Goal: Check status: Check status

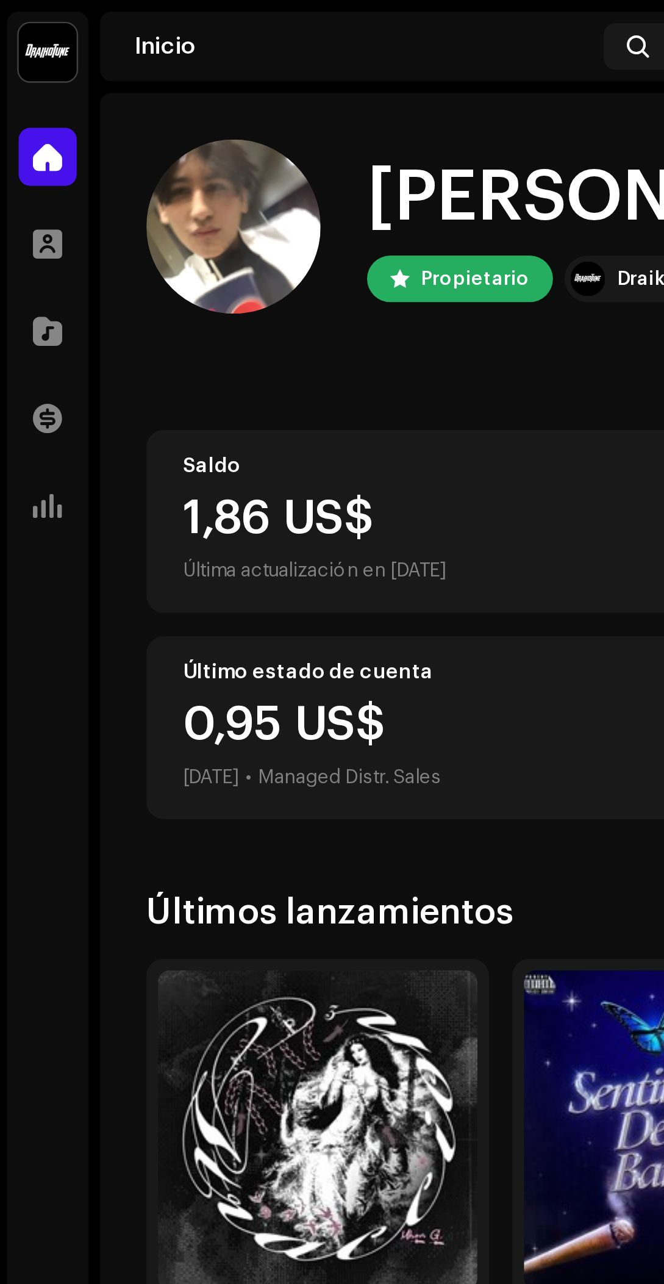
click at [181, 444] on img at bounding box center [135, 475] width 134 height 134
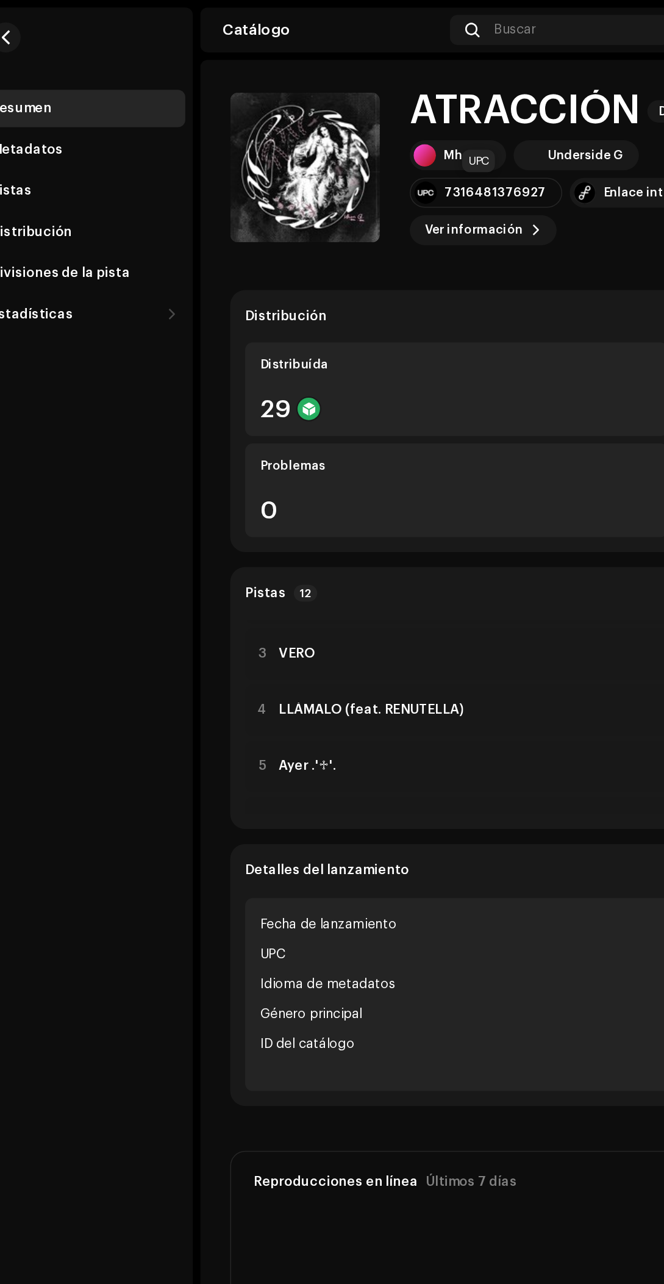
scroll to position [68, 0]
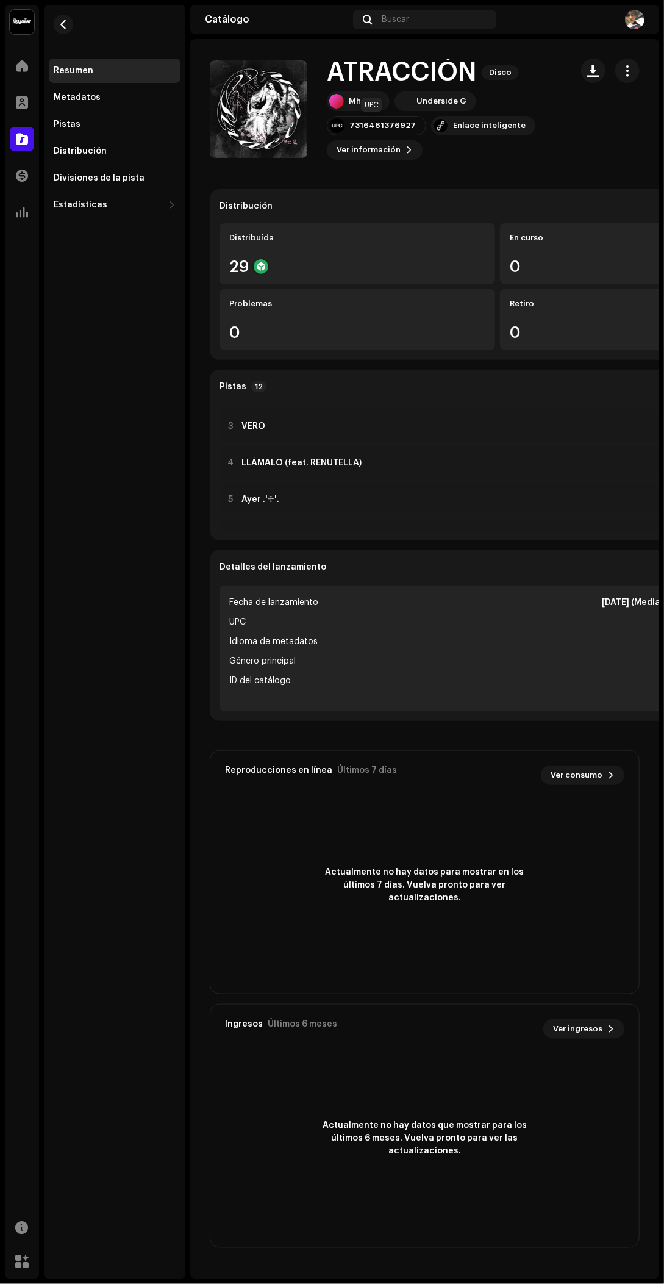
click at [21, 65] on span at bounding box center [22, 66] width 12 height 10
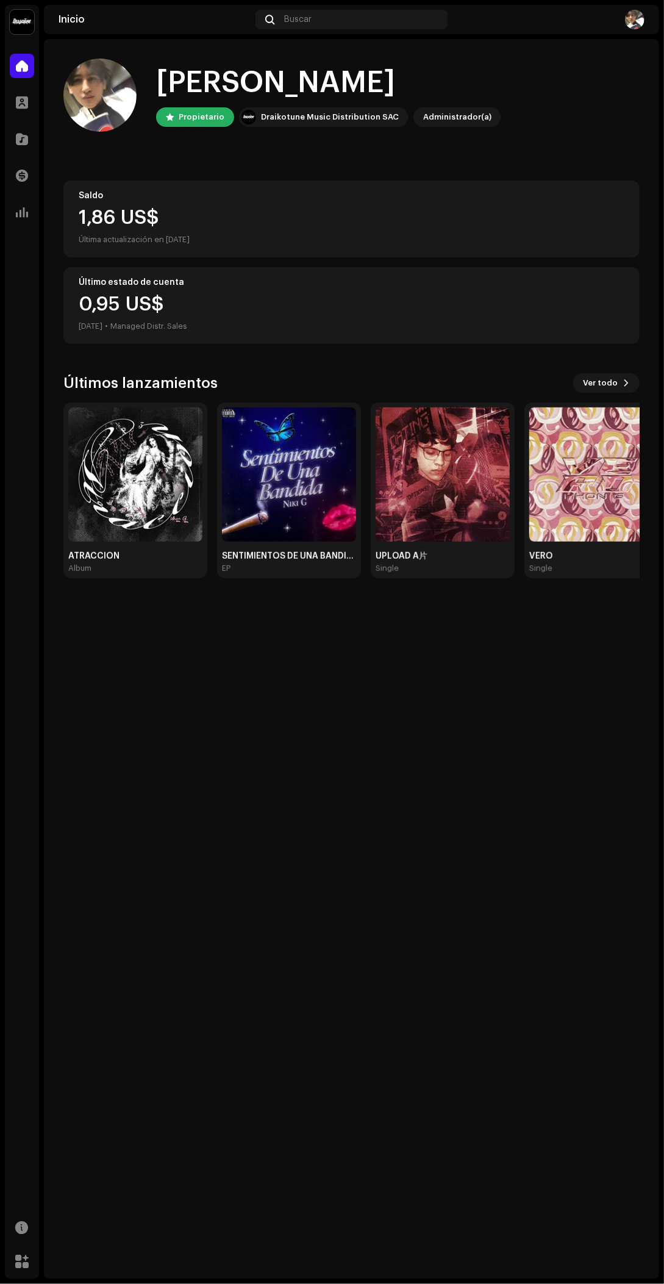
click at [23, 22] on img at bounding box center [22, 22] width 24 height 24
click at [21, 65] on span at bounding box center [22, 66] width 12 height 10
click at [73, 18] on div "Inicio" at bounding box center [155, 20] width 192 height 10
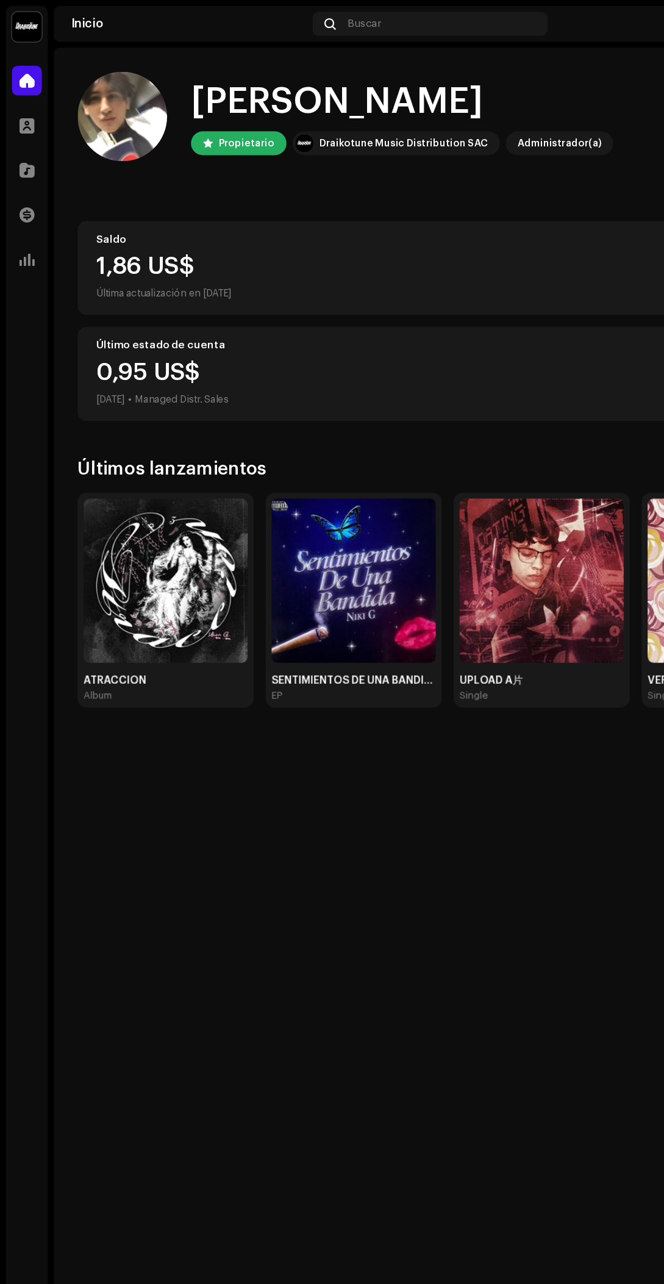
click at [20, 138] on span at bounding box center [22, 139] width 12 height 10
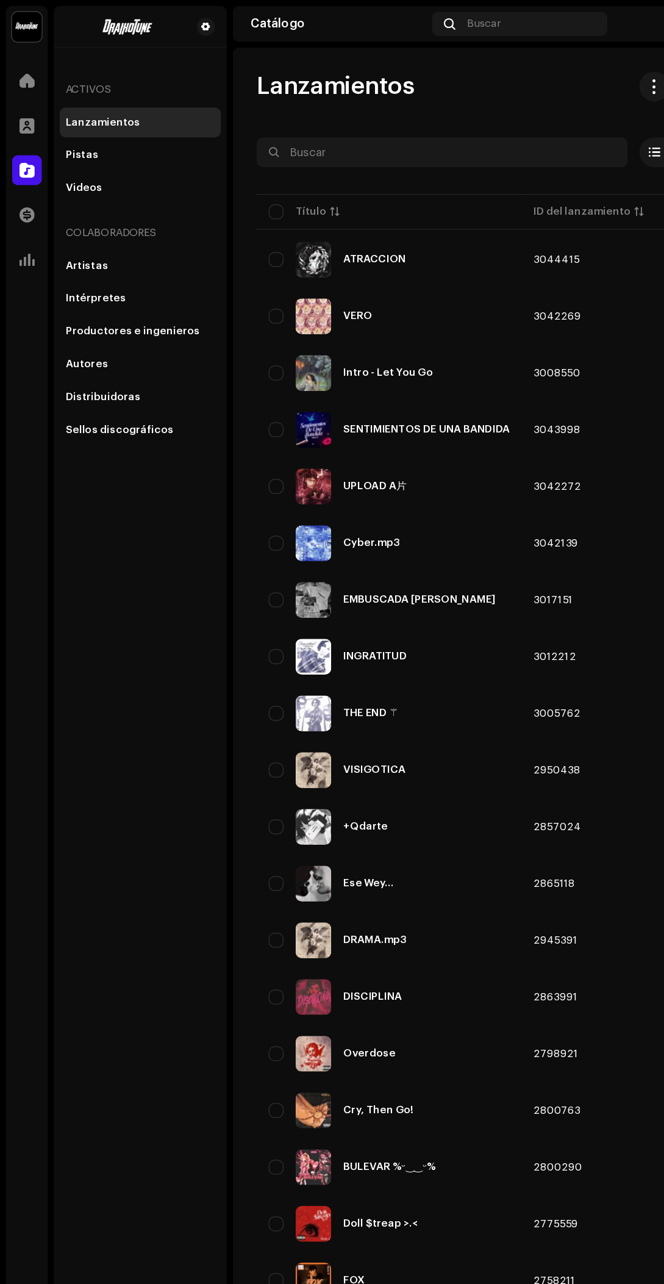
click at [21, 175] on span at bounding box center [22, 176] width 12 height 10
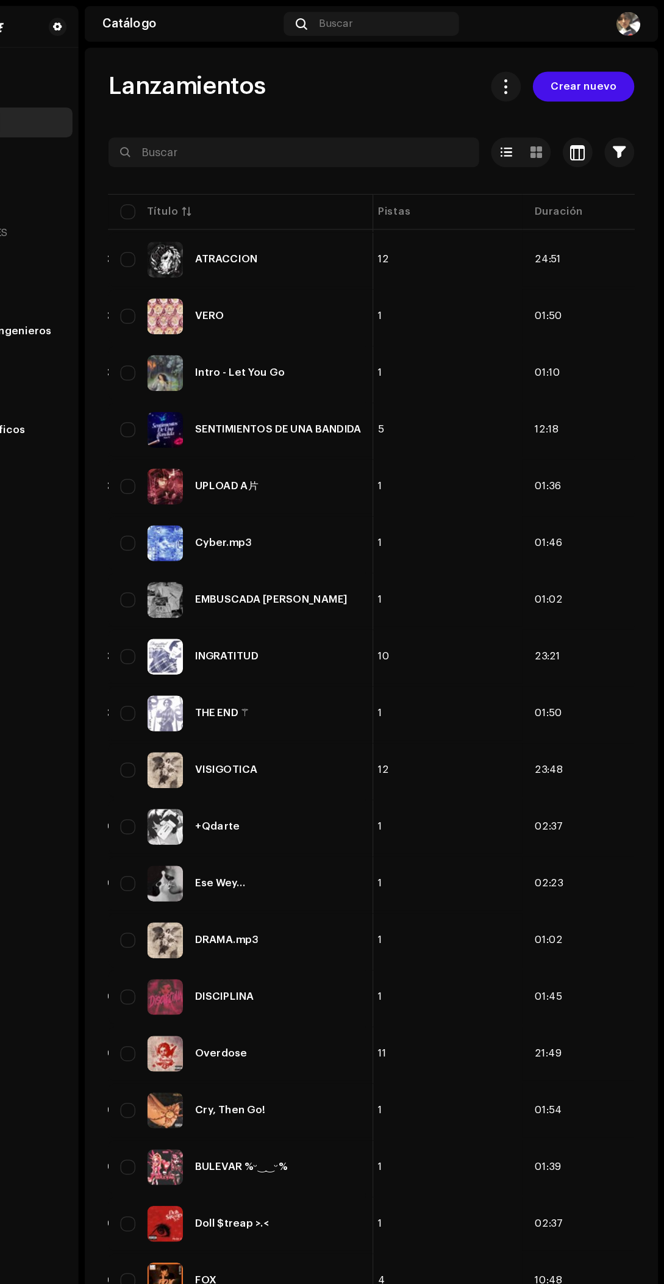
scroll to position [0, 693]
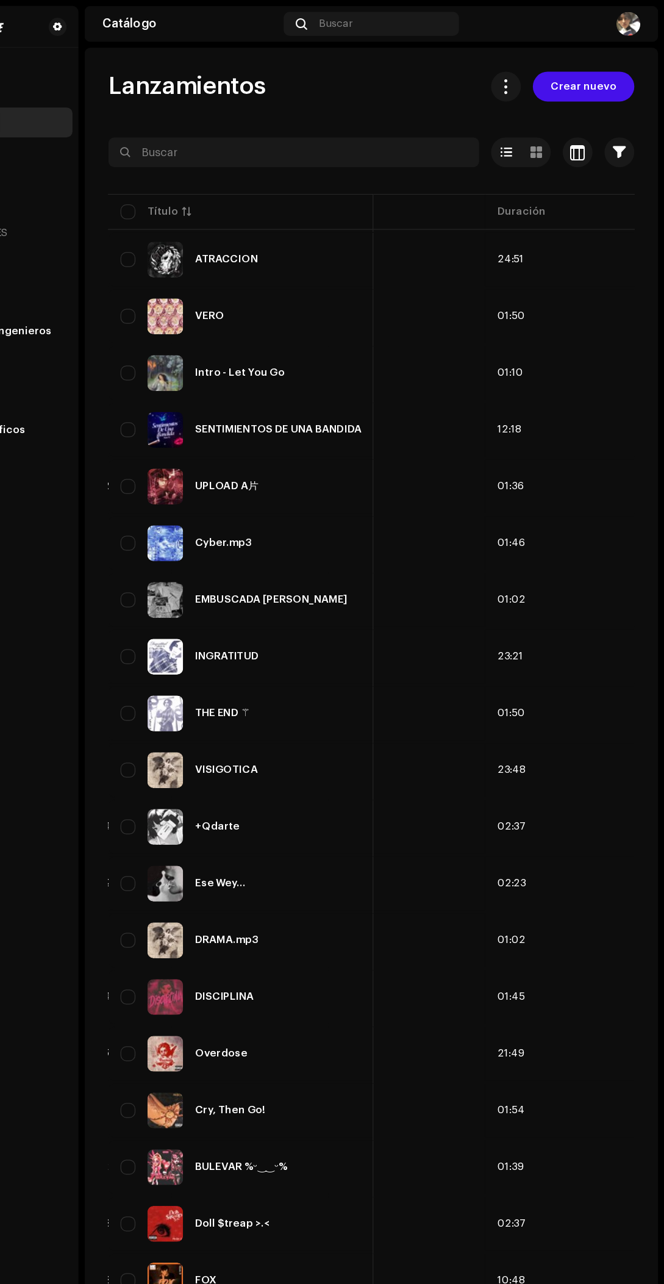
click at [484, 217] on td "12" at bounding box center [454, 212] width 128 height 44
